Goal: Task Accomplishment & Management: Manage account settings

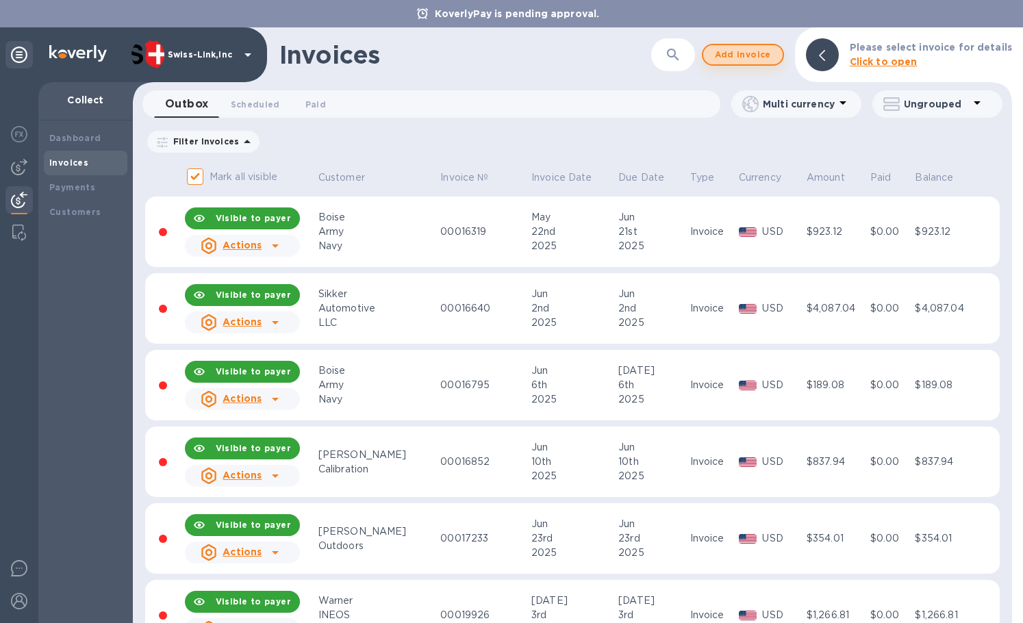
click at [753, 52] on span "Add invoice" at bounding box center [743, 55] width 58 height 16
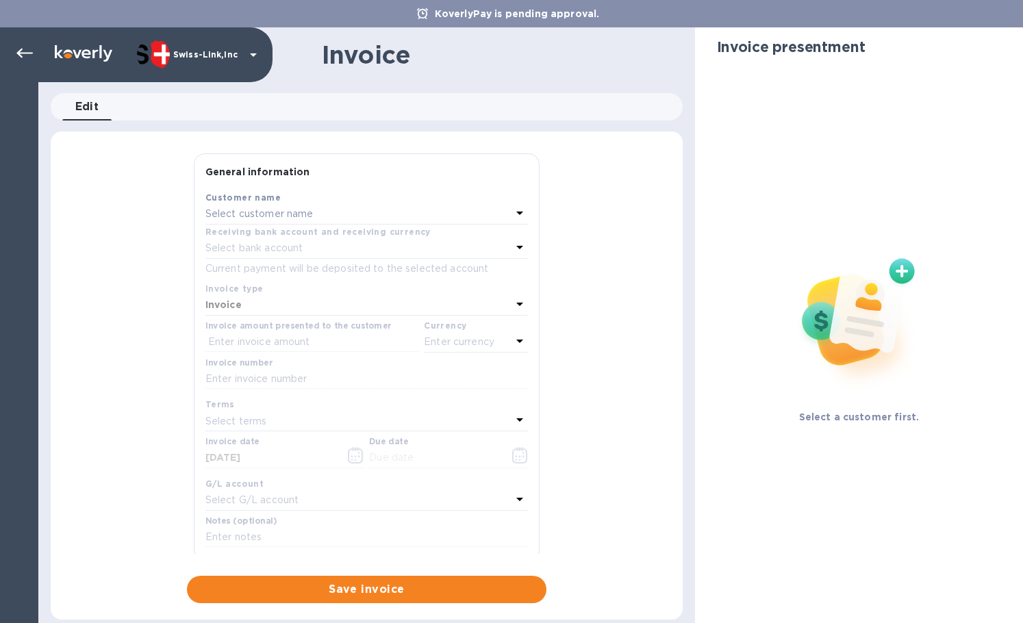
click at [284, 223] on div "Select customer name" at bounding box center [358, 214] width 306 height 19
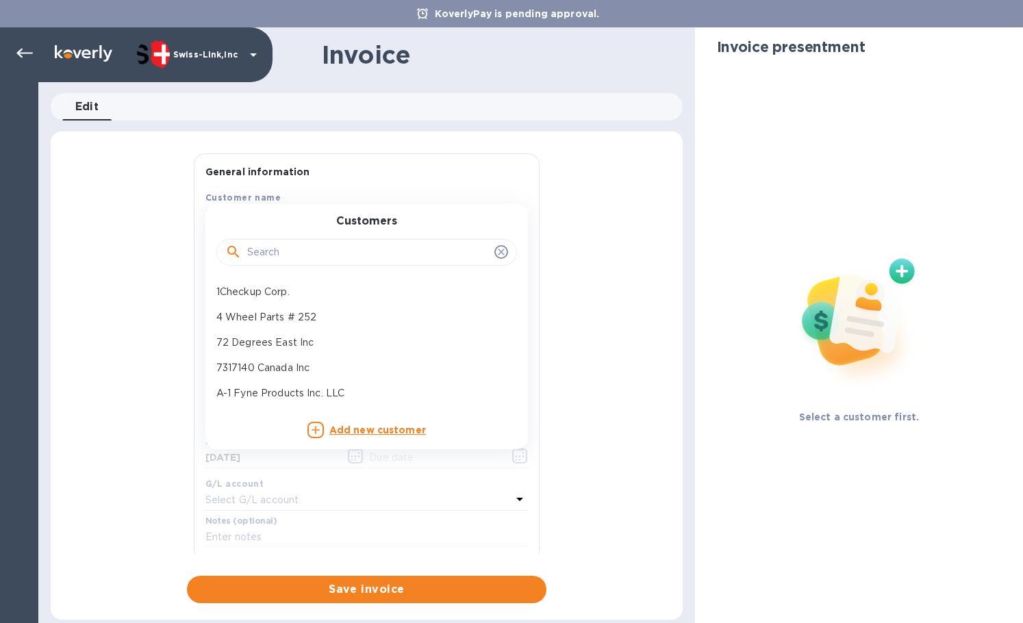
click at [278, 245] on input "text" at bounding box center [368, 252] width 242 height 21
paste input "Safec"
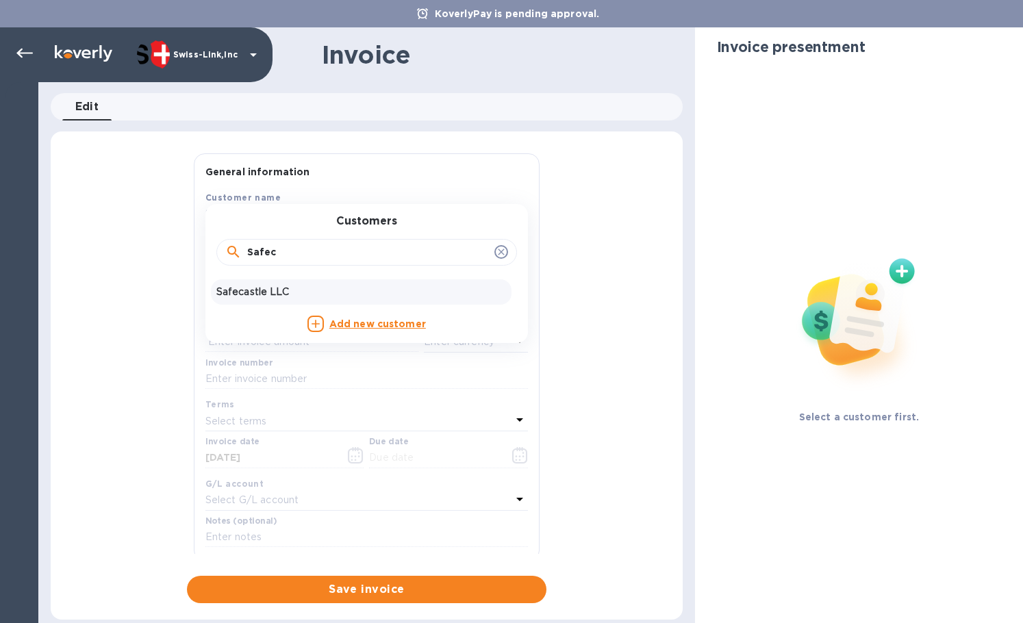
type input "Safec"
drag, startPoint x: 285, startPoint y: 284, endPoint x: 353, endPoint y: 295, distance: 69.4
click at [285, 285] on div "Safecastle LLC" at bounding box center [361, 291] width 301 height 25
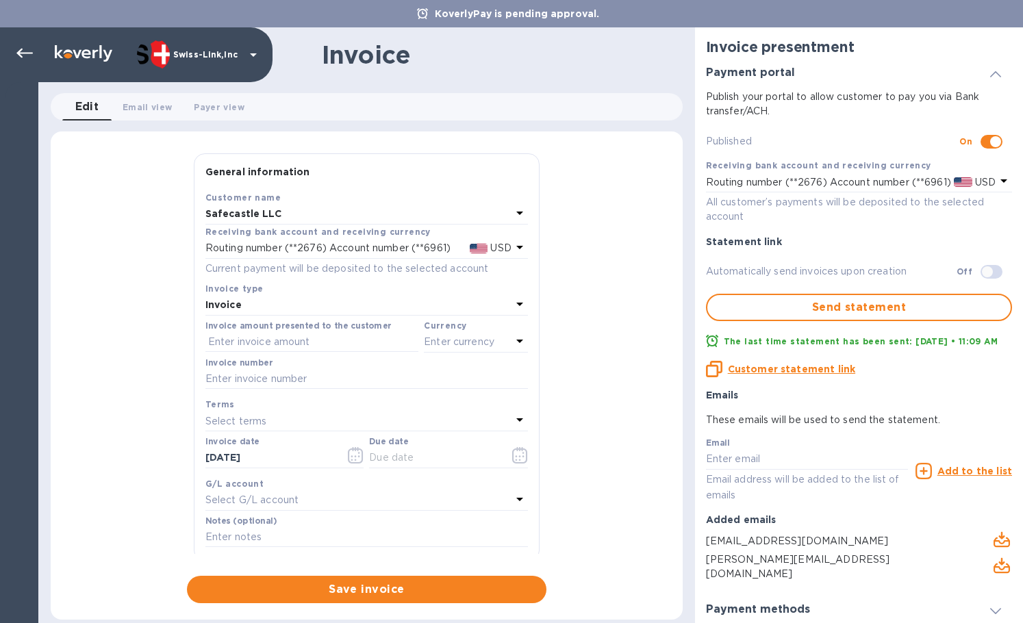
click at [288, 416] on div "Select terms" at bounding box center [358, 421] width 306 height 19
click at [303, 373] on input "text" at bounding box center [366, 379] width 323 height 21
paste input "INV/25-26/0510"
type input "INV/25-26/0510"
drag, startPoint x: 326, startPoint y: 347, endPoint x: 342, endPoint y: 349, distance: 16.6
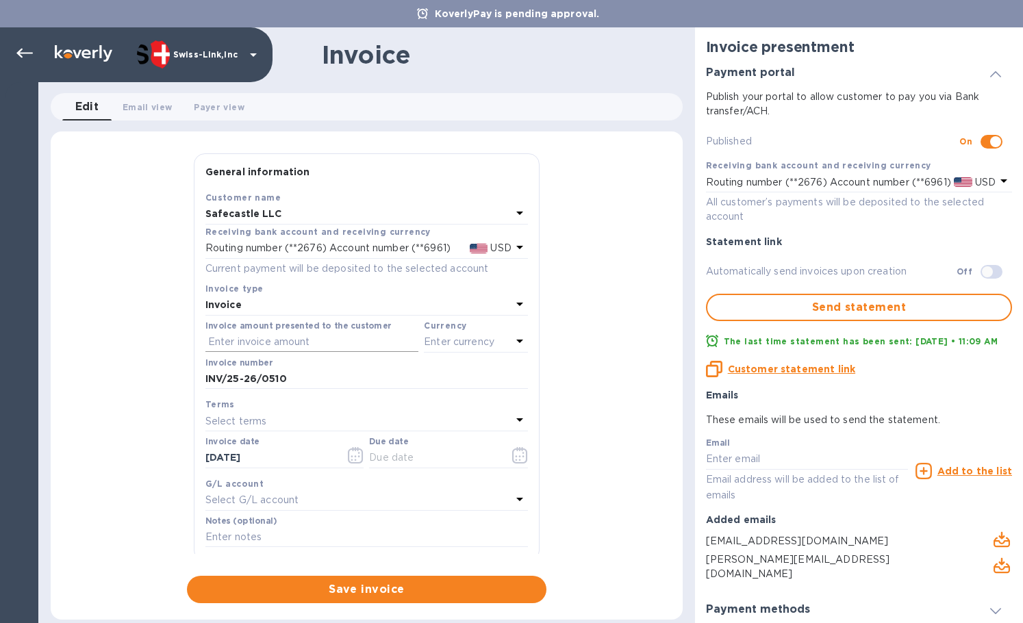
click at [326, 347] on input "text" at bounding box center [311, 342] width 213 height 21
paste input "358.28"
type input "358.28"
click at [462, 343] on p "Enter currency" at bounding box center [459, 342] width 71 height 14
drag, startPoint x: 387, startPoint y: 374, endPoint x: 368, endPoint y: 386, distance: 22.4
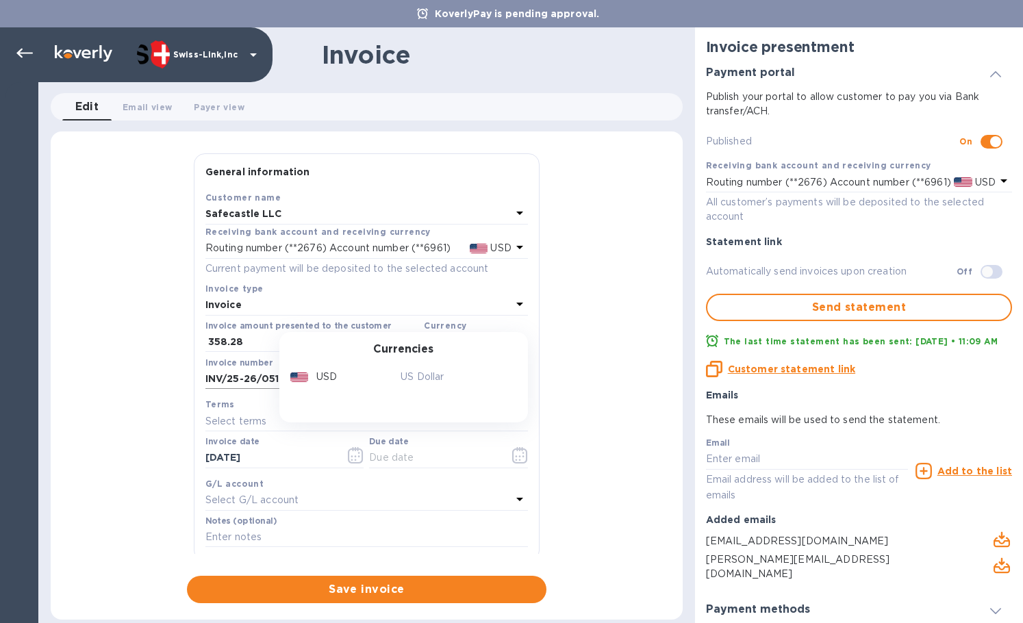
click at [387, 375] on div "USD" at bounding box center [343, 377] width 111 height 20
click at [292, 447] on div "Invoice date [DATE]" at bounding box center [284, 453] width 159 height 32
drag, startPoint x: 273, startPoint y: 460, endPoint x: 192, endPoint y: 463, distance: 81.6
click at [192, 463] on div "General information Save Customer name Safecastle LLC Receiving bank account an…" at bounding box center [367, 353] width 360 height 401
click at [378, 452] on input "text" at bounding box center [433, 458] width 129 height 21
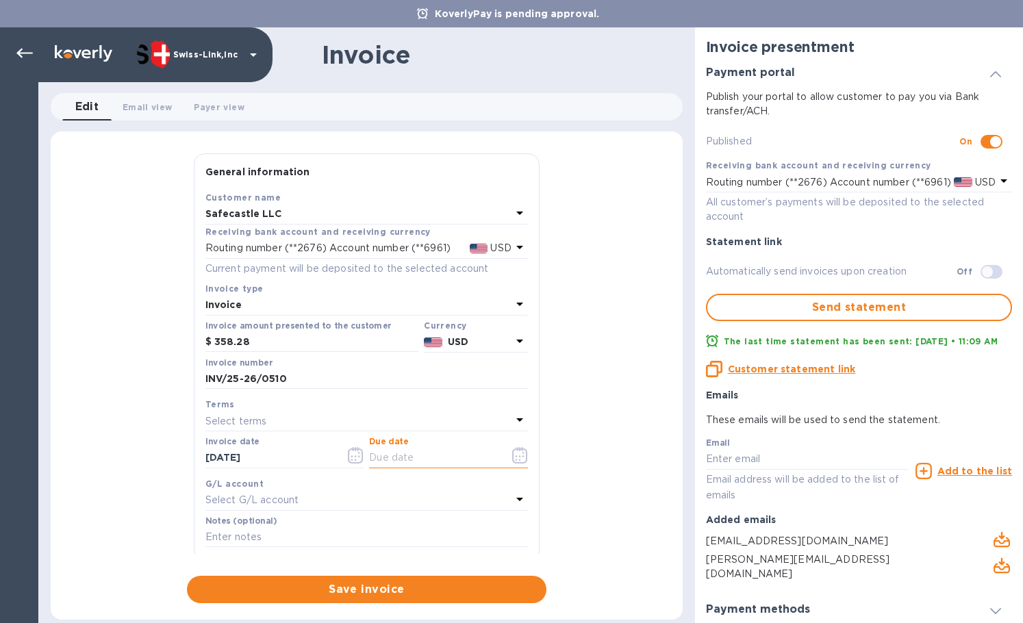
paste input "[DATE]"
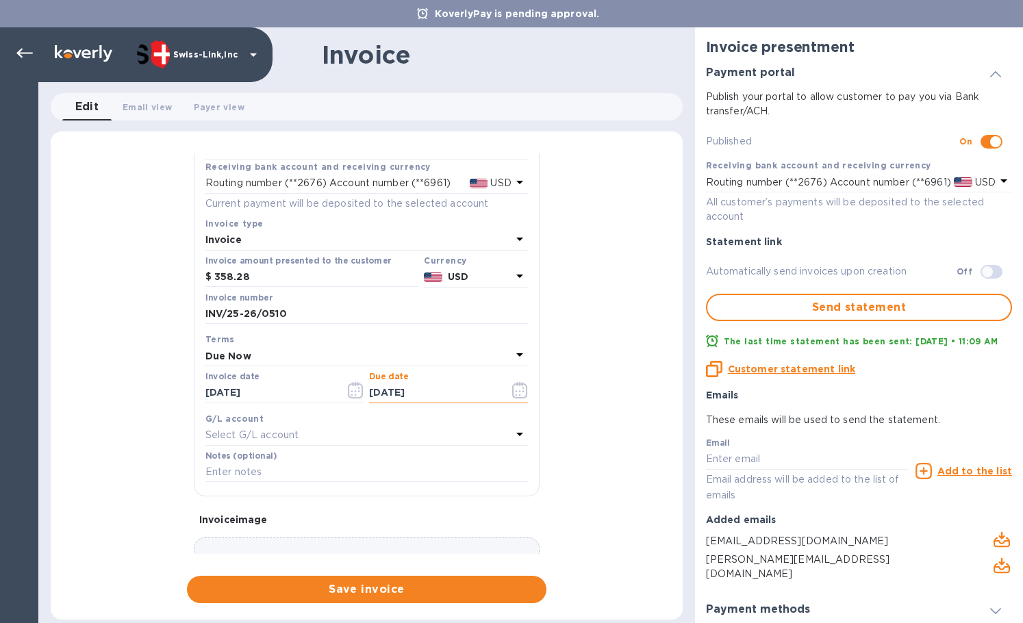
scroll to position [164, 0]
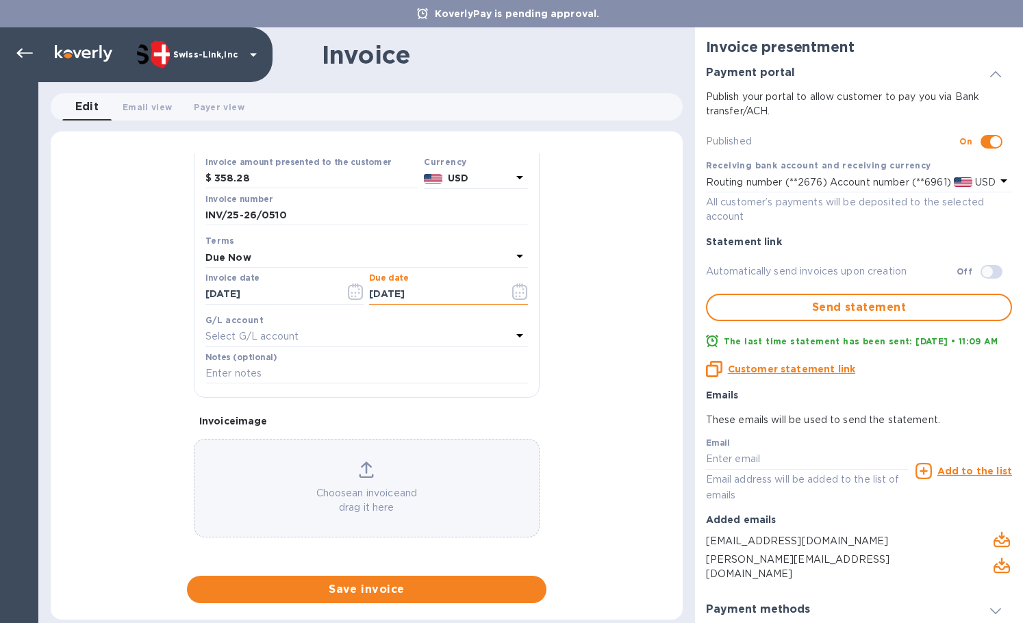
type input "[DATE]"
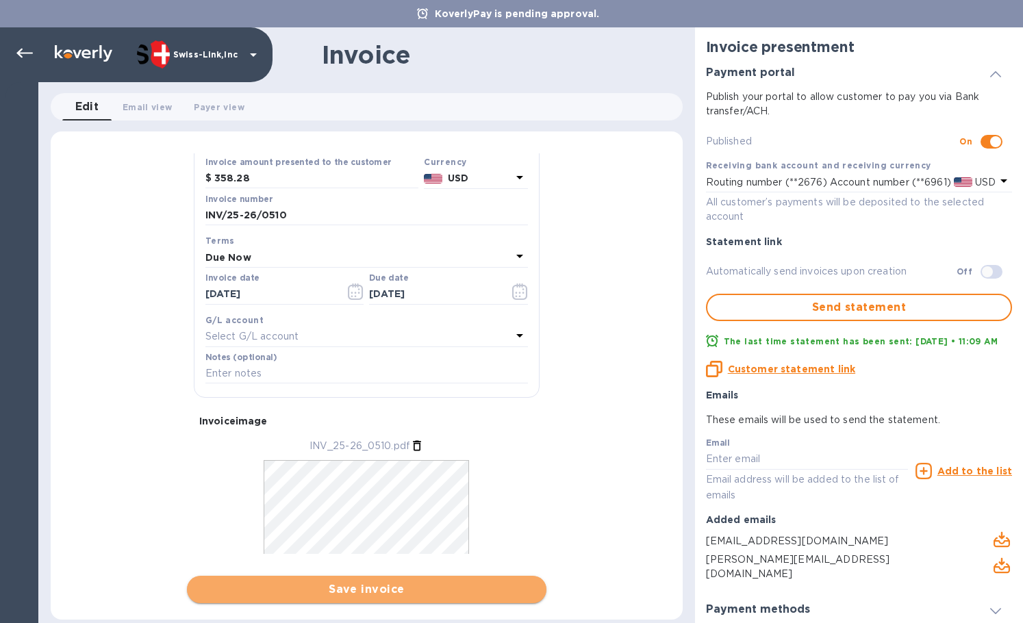
click at [381, 588] on span "Save invoice" at bounding box center [367, 589] width 338 height 16
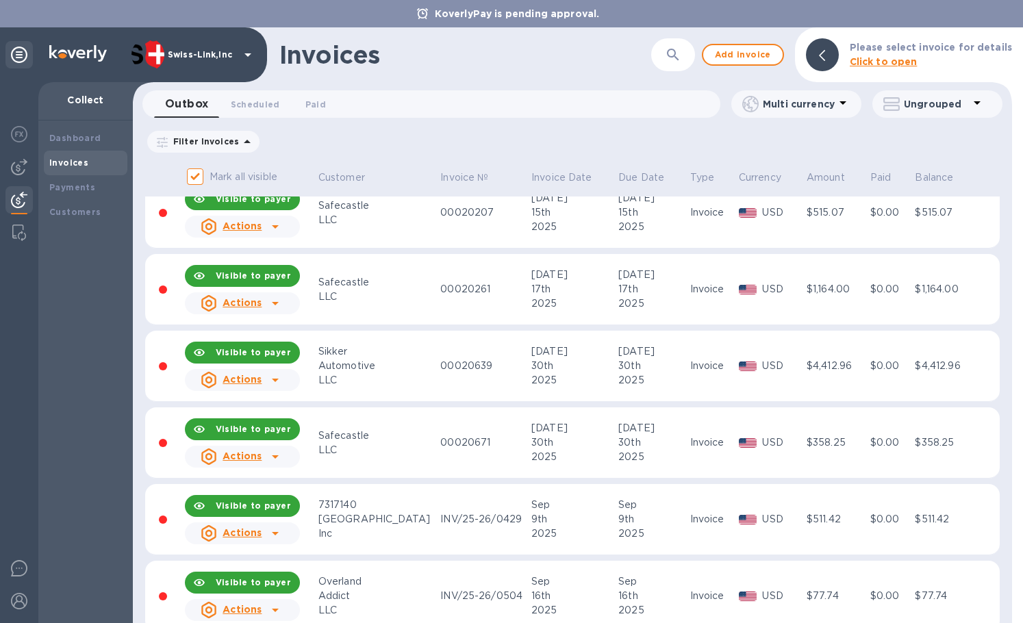
scroll to position [813, 0]
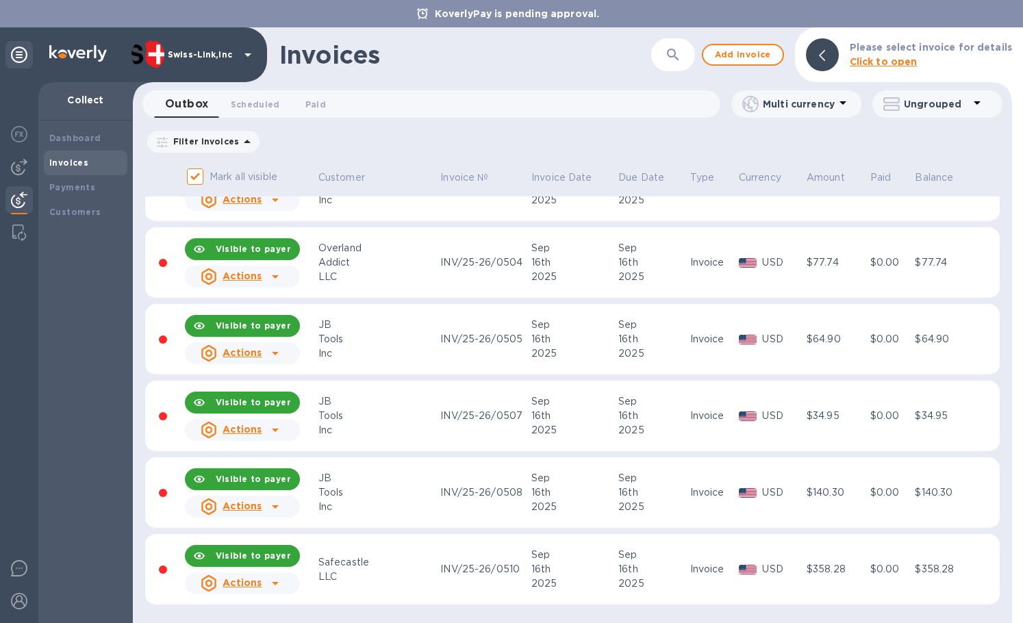
click at [284, 577] on icon at bounding box center [275, 583] width 16 height 16
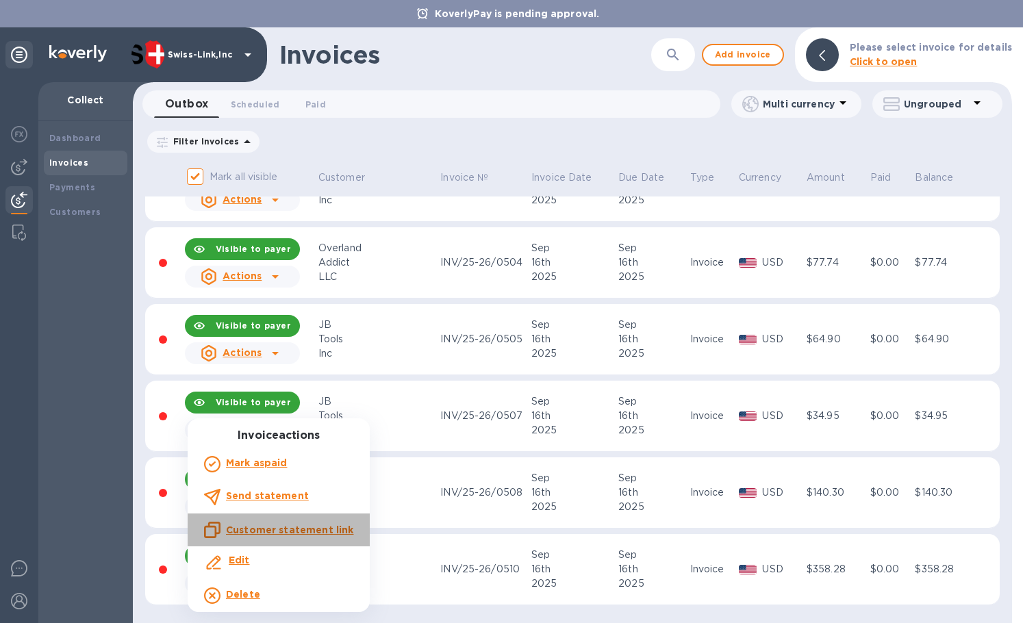
click at [292, 529] on u "Customer statement link" at bounding box center [289, 530] width 127 height 11
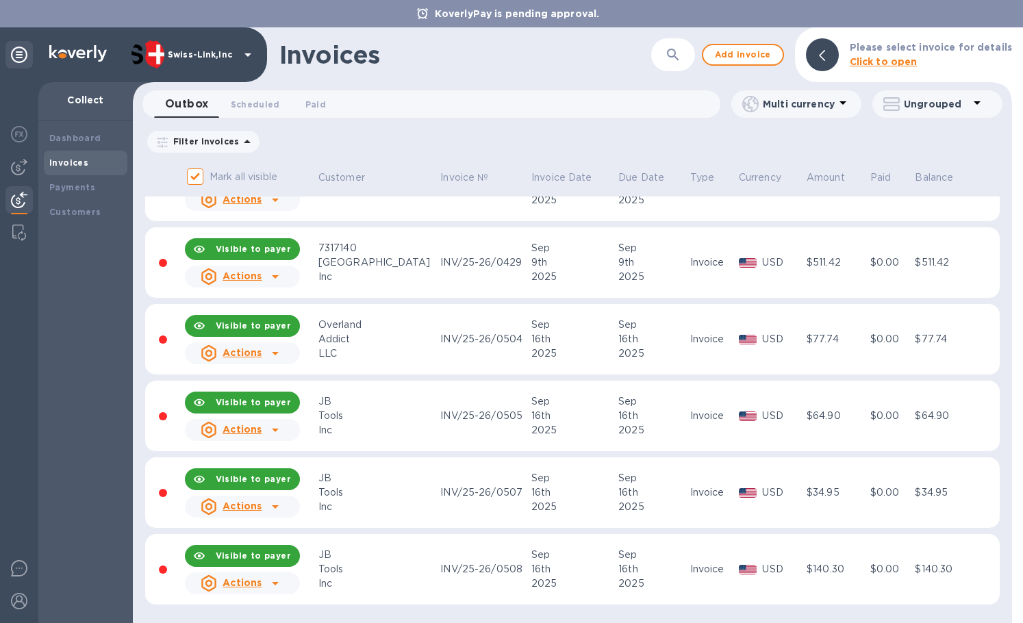
scroll to position [0, 0]
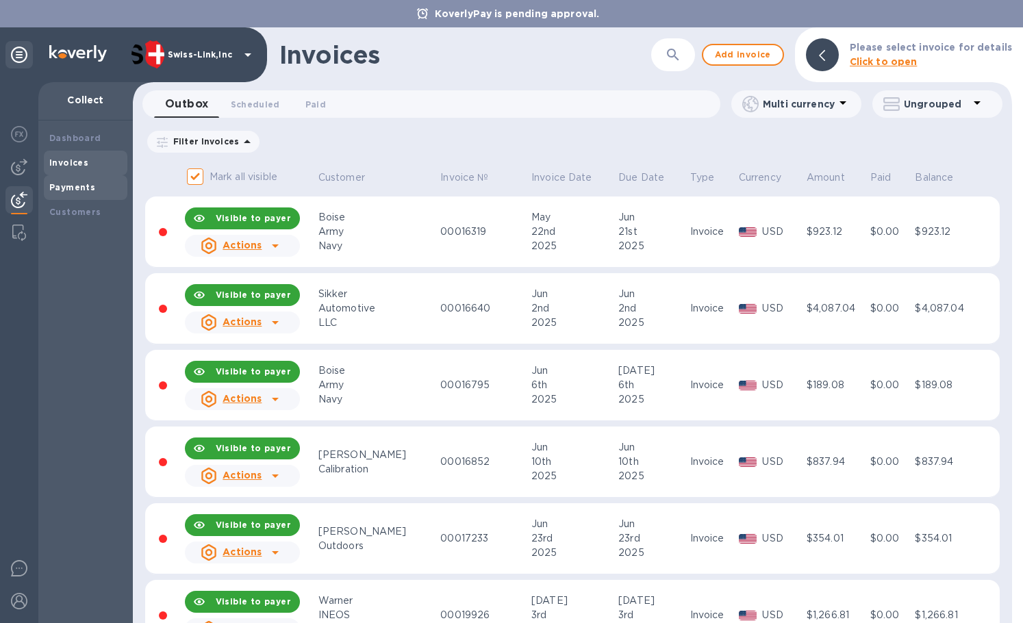
click at [97, 184] on div "Payments" at bounding box center [85, 188] width 73 height 14
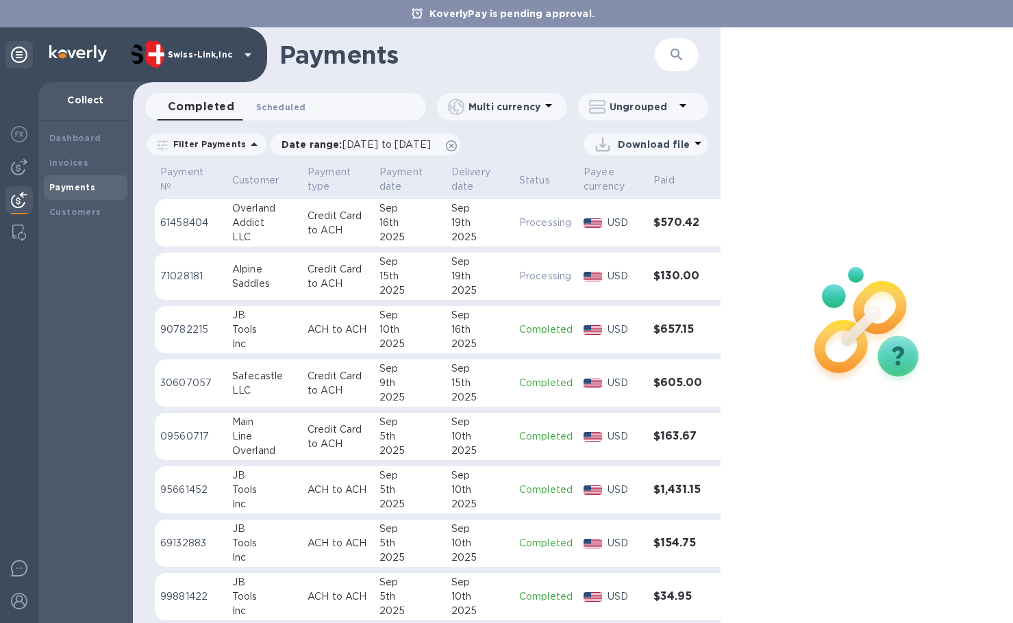
click at [287, 110] on span "Scheduled 0" at bounding box center [280, 107] width 49 height 14
